Goal: Task Accomplishment & Management: Manage account settings

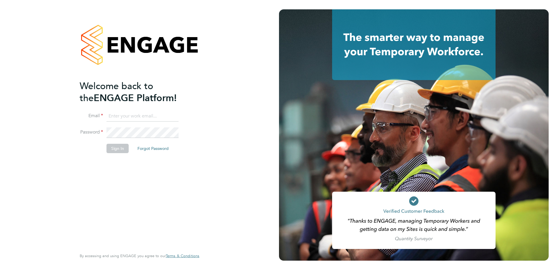
click at [144, 113] on input at bounding box center [142, 116] width 72 height 11
click at [0, 269] on com-1password-button at bounding box center [0, 270] width 0 height 0
type input "supportuser2@engagetech.com"
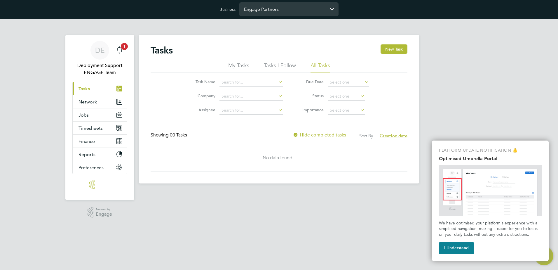
click at [272, 7] on input "Engage Partners" at bounding box center [288, 9] width 99 height 14
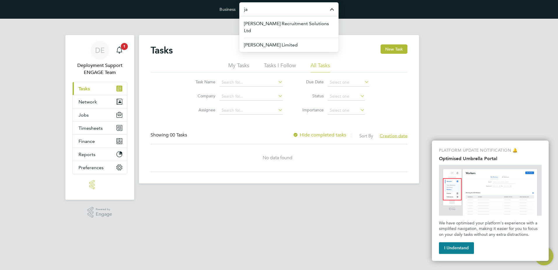
type input "j"
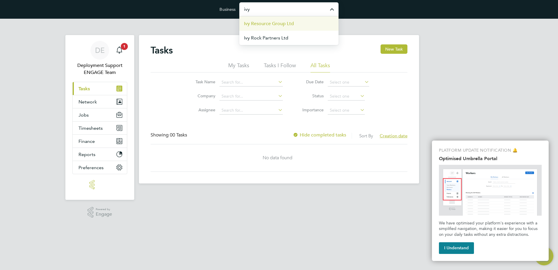
click at [270, 22] on span "Ivy Resource Group Ltd" at bounding box center [269, 23] width 50 height 7
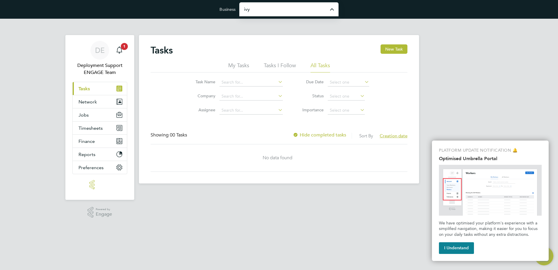
type input "Ivy Resource Group Ltd"
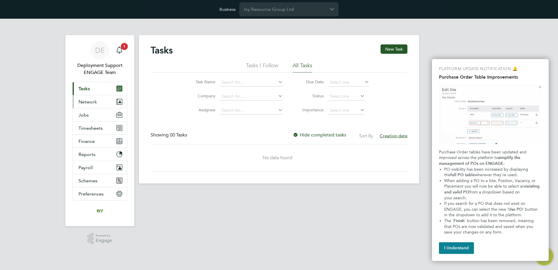
click at [97, 103] on button "Network" at bounding box center [100, 101] width 54 height 13
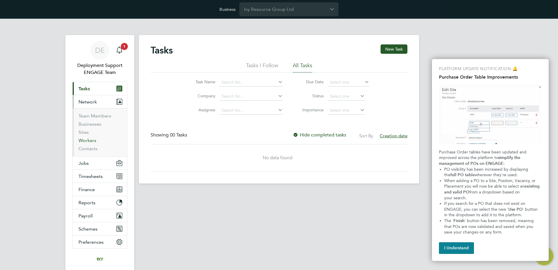
click at [90, 139] on link "Workers" at bounding box center [87, 140] width 18 height 6
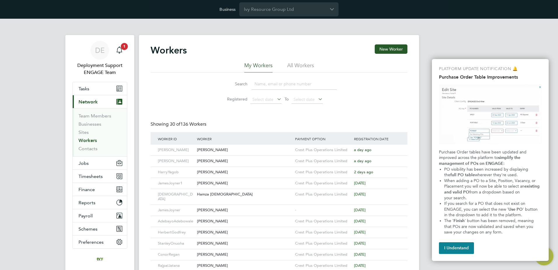
click at [276, 86] on input at bounding box center [293, 83] width 85 height 11
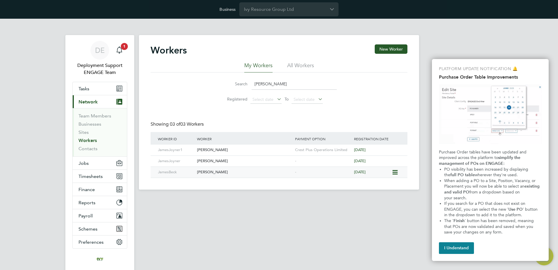
type input "james"
click at [225, 176] on div "[PERSON_NAME]" at bounding box center [244, 172] width 98 height 11
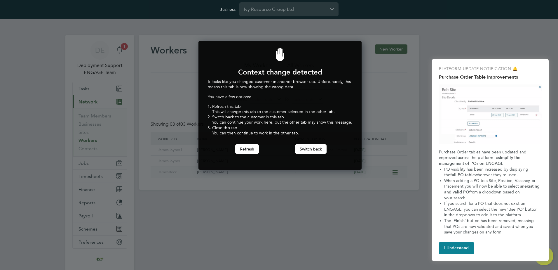
scroll to position [129, 161]
click at [303, 150] on button "Switch back" at bounding box center [311, 148] width 32 height 9
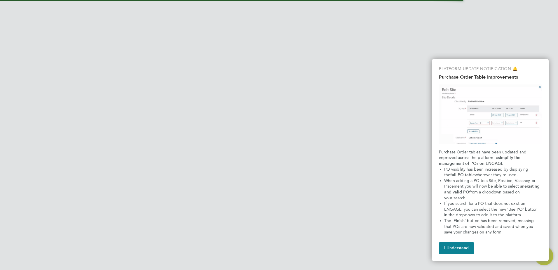
click at [267, 11] on input "Ivy Resource Group Ltd" at bounding box center [288, 9] width 99 height 14
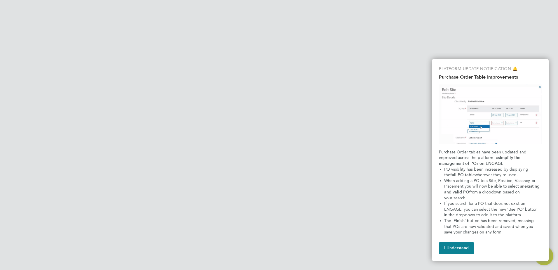
click at [264, 25] on span "Engage Partners" at bounding box center [261, 23] width 35 height 7
type input "Engage Partners"
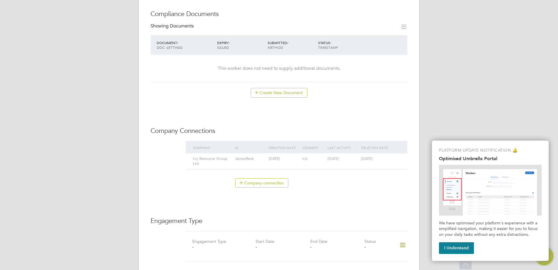
scroll to position [321, 0]
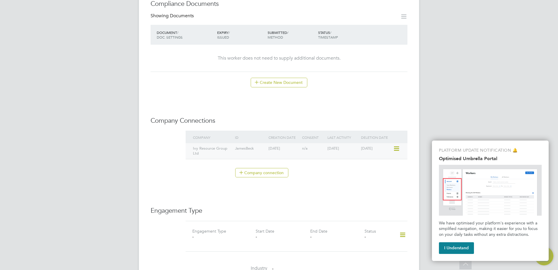
click at [399, 145] on icon at bounding box center [396, 148] width 6 height 7
click at [450, 104] on div "DE Deployment Support ENGAGE Team Notifications 1 Applications: Tasks Current p…" at bounding box center [279, 108] width 558 height 821
click at [272, 168] on button "Company connection" at bounding box center [261, 172] width 53 height 9
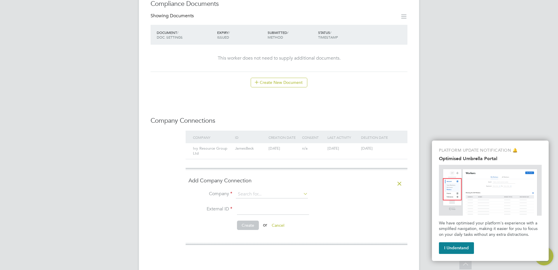
scroll to position [350, 0]
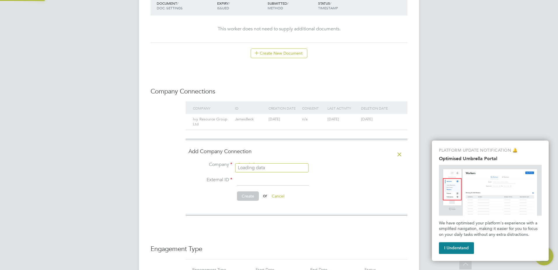
click at [289, 161] on input at bounding box center [272, 165] width 72 height 8
click at [279, 166] on li "039 32374" at bounding box center [271, 167] width 73 height 8
type input "03932374"
click at [276, 180] on li "External ID" at bounding box center [275, 183] width 175 height 16
click at [278, 178] on input at bounding box center [273, 180] width 72 height 11
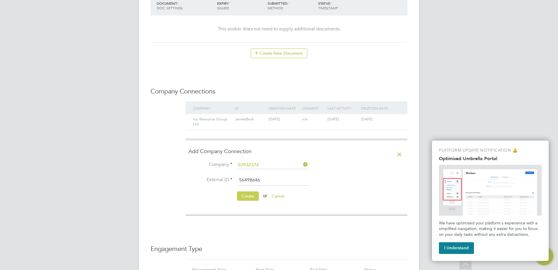
type input "56498646"
click at [246, 191] on button "Create" at bounding box center [248, 195] width 22 height 9
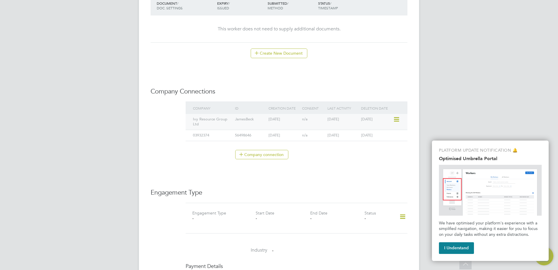
click at [399, 116] on icon at bounding box center [396, 119] width 6 height 7
click at [389, 134] on li "Remove" at bounding box center [387, 135] width 22 height 8
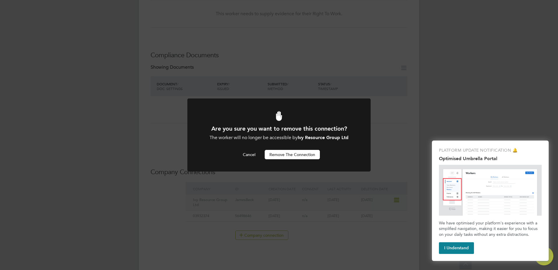
scroll to position [0, 0]
click at [302, 155] on button "Remove the Connection" at bounding box center [292, 154] width 55 height 9
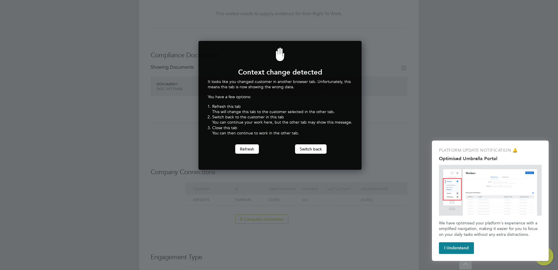
scroll to position [129, 161]
click at [244, 149] on button "Refresh" at bounding box center [247, 148] width 24 height 9
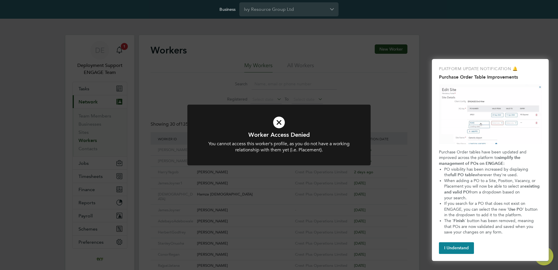
click at [250, 44] on div "Worker Access Denied You cannot access this worker's profile, as you do not hav…" at bounding box center [279, 135] width 558 height 270
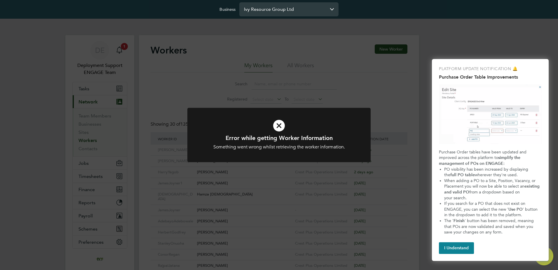
click at [268, 10] on input "Ivy Resource Group Ltd" at bounding box center [288, 9] width 99 height 14
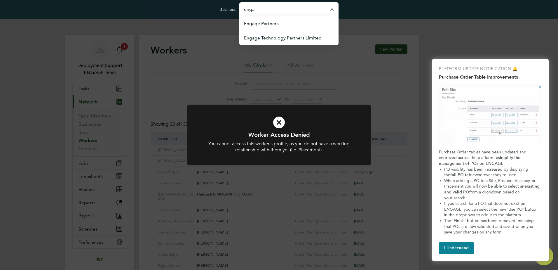
click at [246, 20] on li "Engage Partners" at bounding box center [291, 23] width 95 height 14
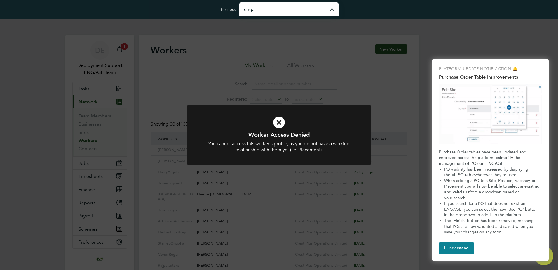
type input "Engage Partners"
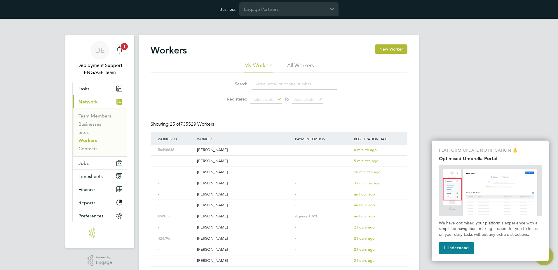
click at [281, 84] on input at bounding box center [293, 83] width 85 height 11
paste input "[PERSON_NAME]"
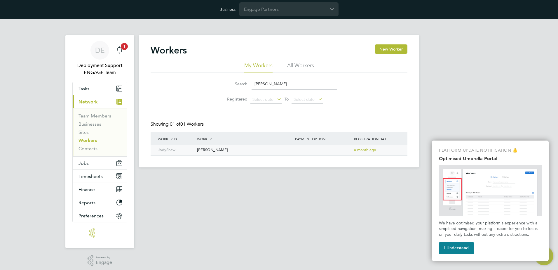
type input "[PERSON_NAME]"
click at [248, 148] on div "[PERSON_NAME]" at bounding box center [244, 149] width 98 height 11
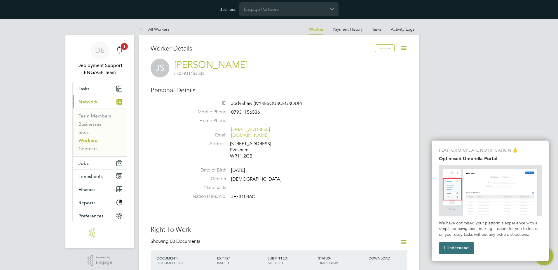
click at [453, 246] on button "I Understand" at bounding box center [456, 248] width 35 height 12
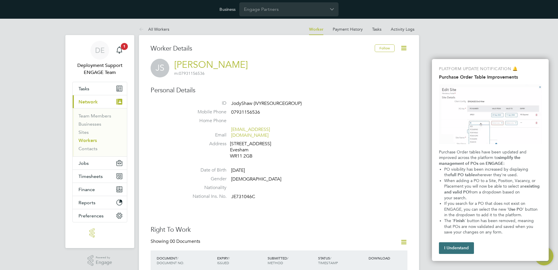
click at [465, 248] on button "I Understand" at bounding box center [456, 248] width 35 height 12
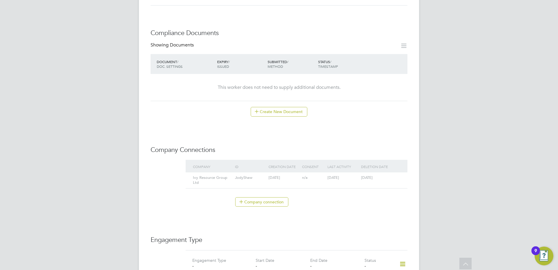
scroll to position [379, 0]
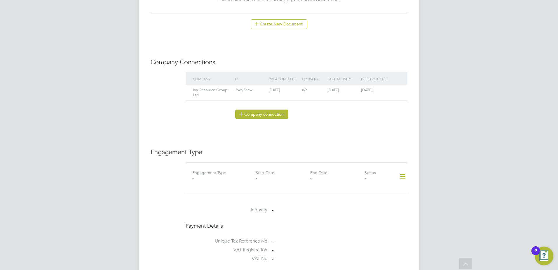
click at [277, 109] on button "Company connection" at bounding box center [261, 113] width 53 height 9
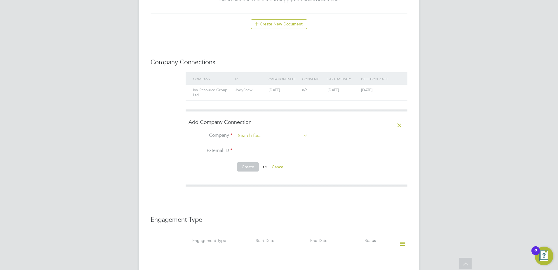
click at [268, 132] on input at bounding box center [272, 136] width 72 height 8
click at [264, 137] on li "039 32374" at bounding box center [271, 138] width 73 height 8
type input "03932374"
click at [260, 146] on input at bounding box center [273, 151] width 72 height 11
type input "45664164"
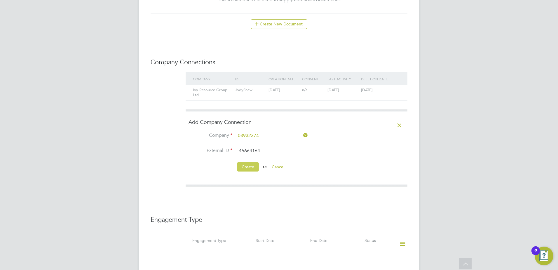
click at [248, 162] on button "Create" at bounding box center [248, 166] width 22 height 9
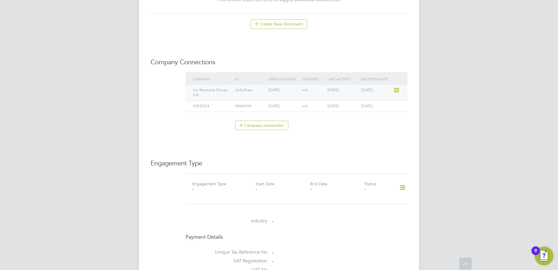
click at [399, 87] on icon at bounding box center [396, 90] width 6 height 7
click at [391, 106] on li "Remove" at bounding box center [387, 106] width 22 height 8
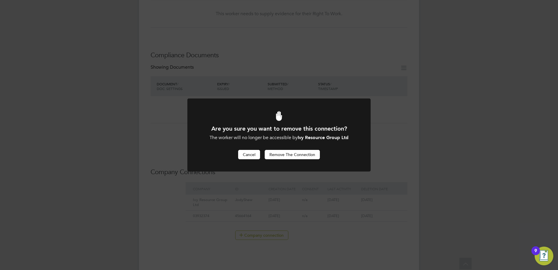
click at [248, 151] on button "Cancel" at bounding box center [249, 154] width 22 height 9
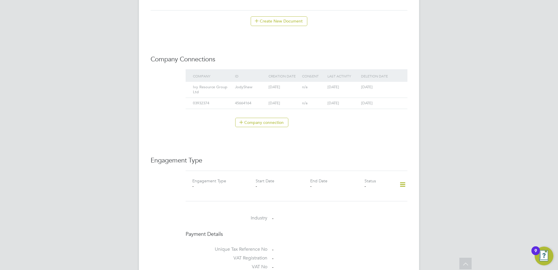
scroll to position [350, 0]
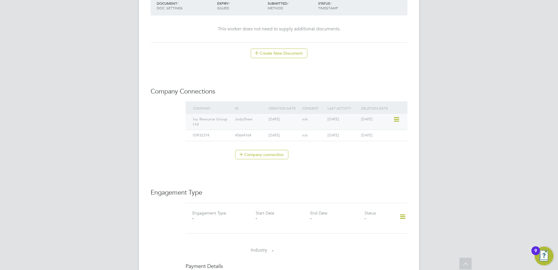
click at [398, 116] on icon at bounding box center [396, 119] width 6 height 7
click at [389, 133] on li "Remove" at bounding box center [387, 135] width 22 height 8
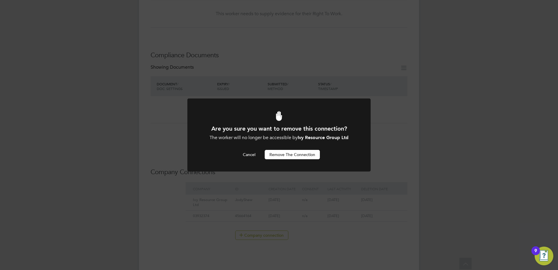
click at [309, 150] on button "Remove the Connection" at bounding box center [292, 154] width 55 height 9
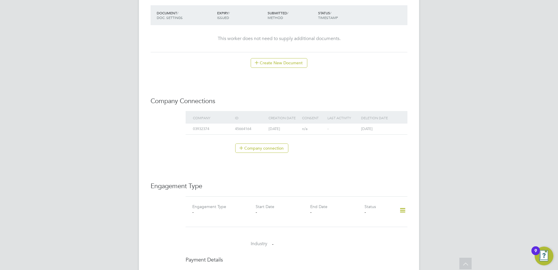
scroll to position [350, 0]
